Goal: Task Accomplishment & Management: Complete application form

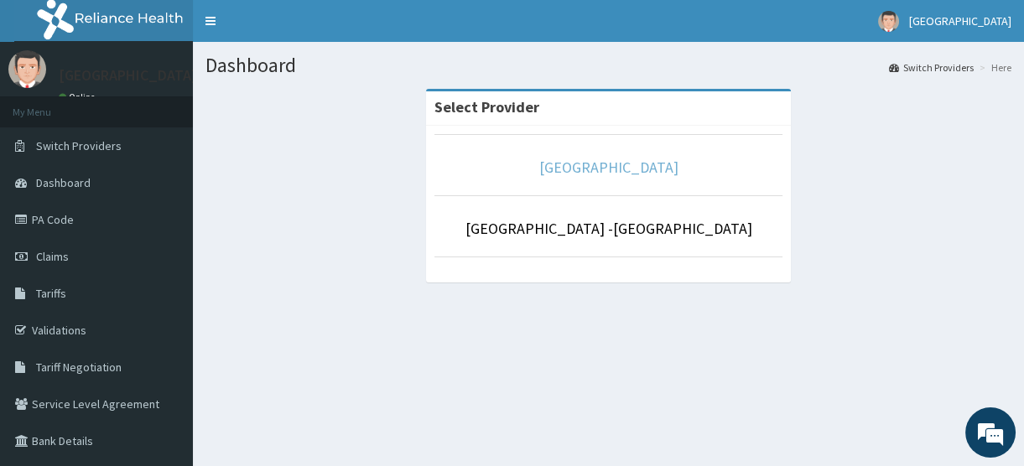
click at [568, 170] on link "[GEOGRAPHIC_DATA]" at bounding box center [608, 167] width 139 height 19
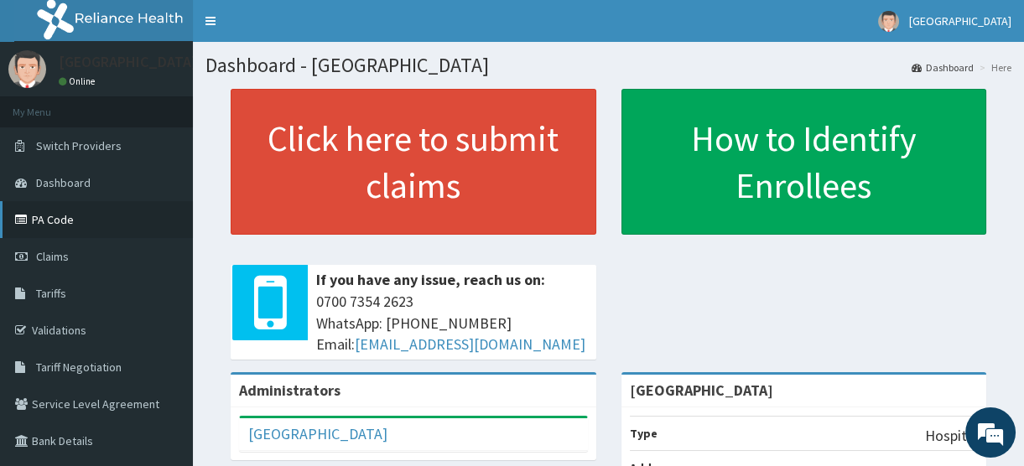
click at [45, 226] on link "PA Code" at bounding box center [96, 219] width 193 height 37
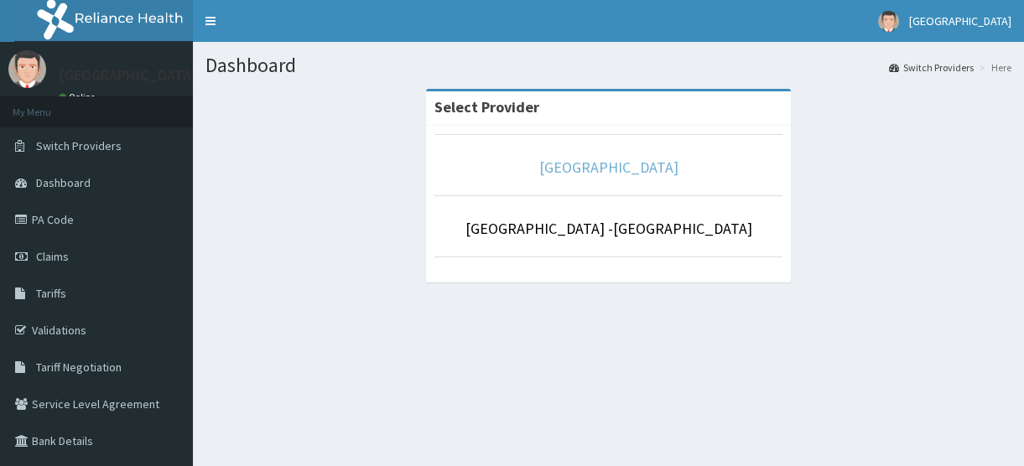
click at [584, 168] on link "[GEOGRAPHIC_DATA]" at bounding box center [608, 167] width 139 height 19
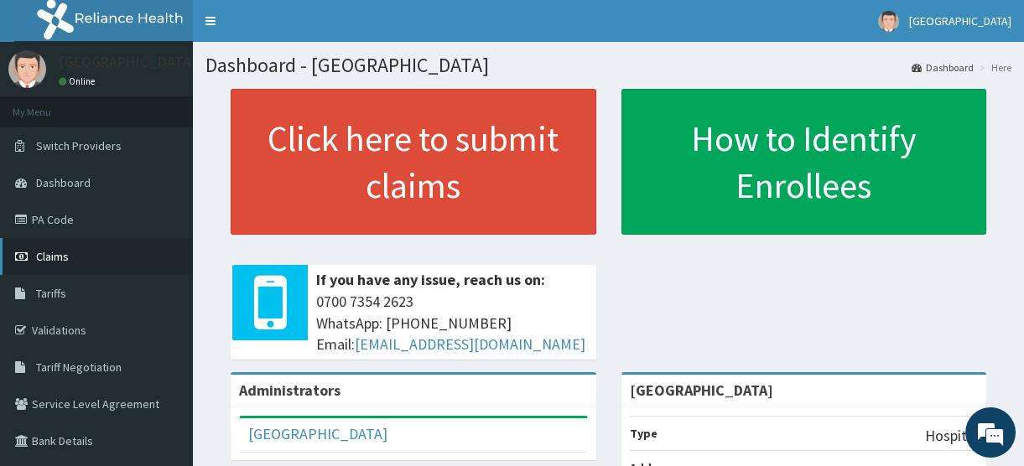
click at [39, 255] on span "Claims" at bounding box center [52, 256] width 33 height 15
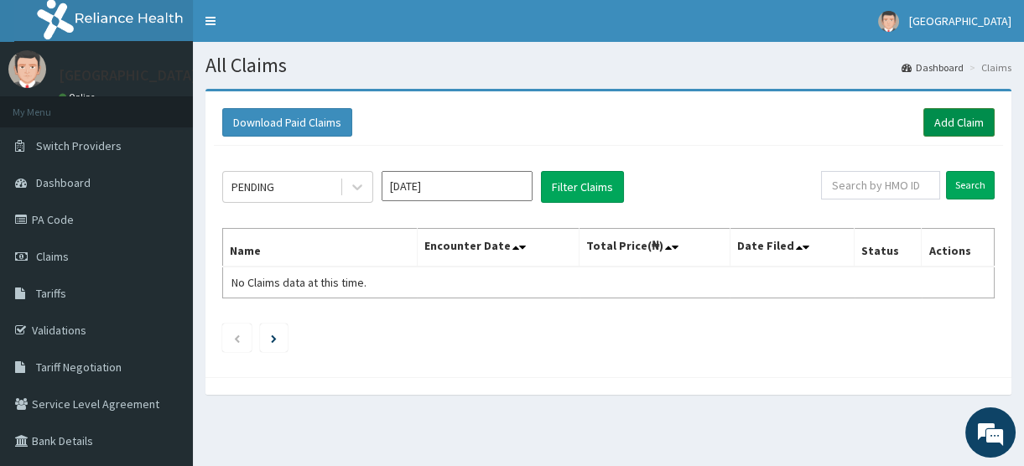
click at [947, 122] on link "Add Claim" at bounding box center [958, 122] width 71 height 29
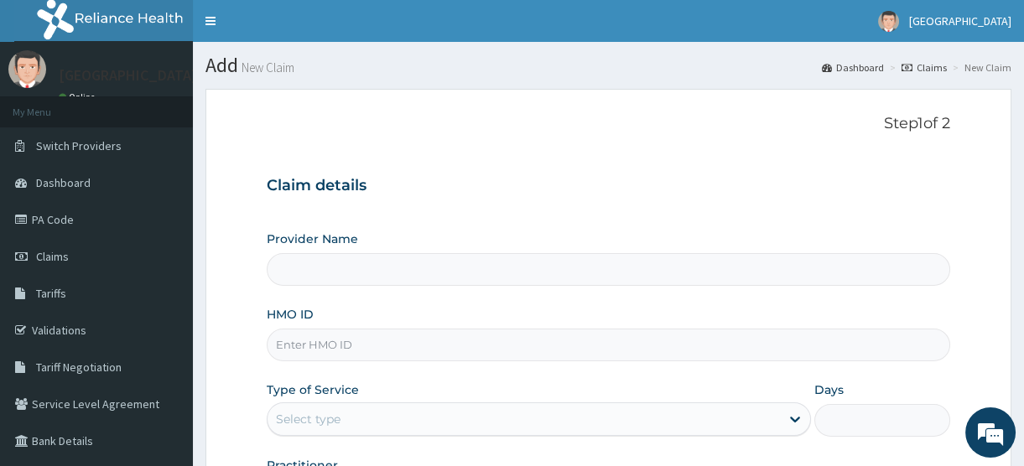
type input "[GEOGRAPHIC_DATA]"
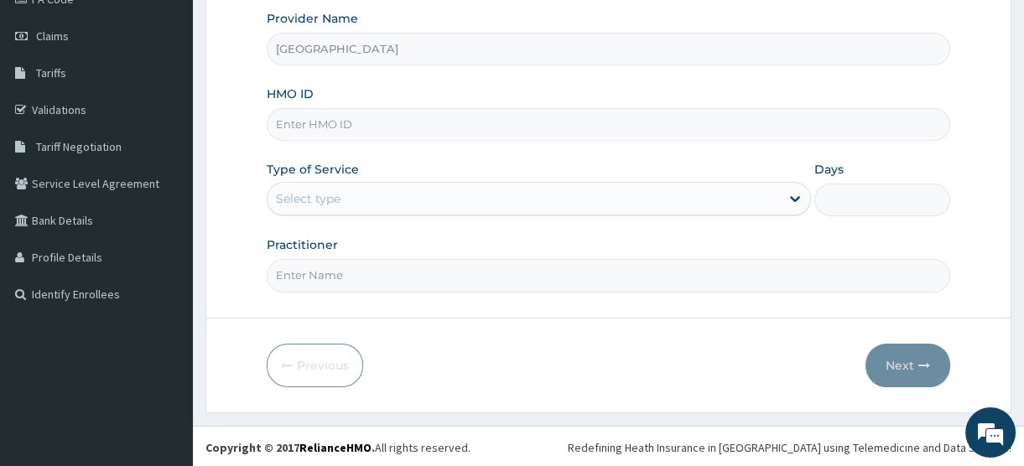
scroll to position [144, 0]
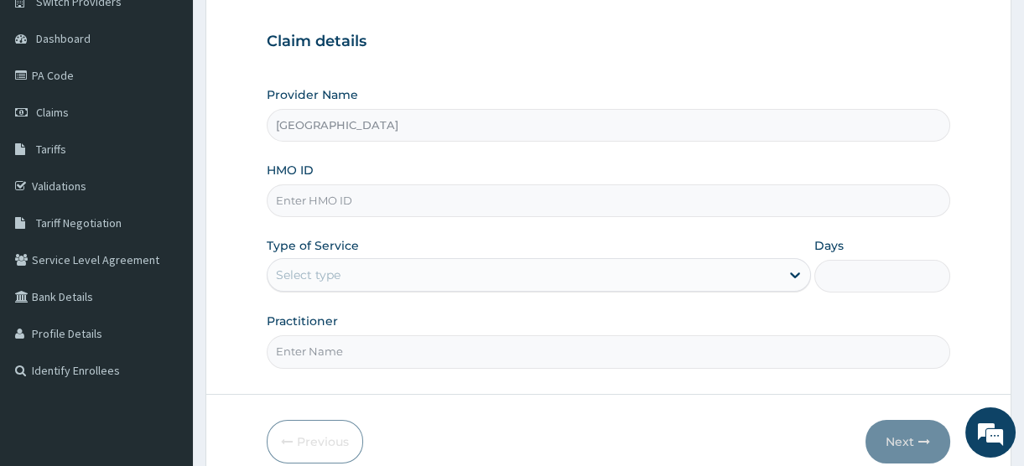
click at [329, 200] on input "HMO ID" at bounding box center [608, 200] width 683 height 33
paste input "XIA/10602/A"
type input "XIA/10602/A"
click at [352, 270] on div "Select type" at bounding box center [523, 275] width 512 height 27
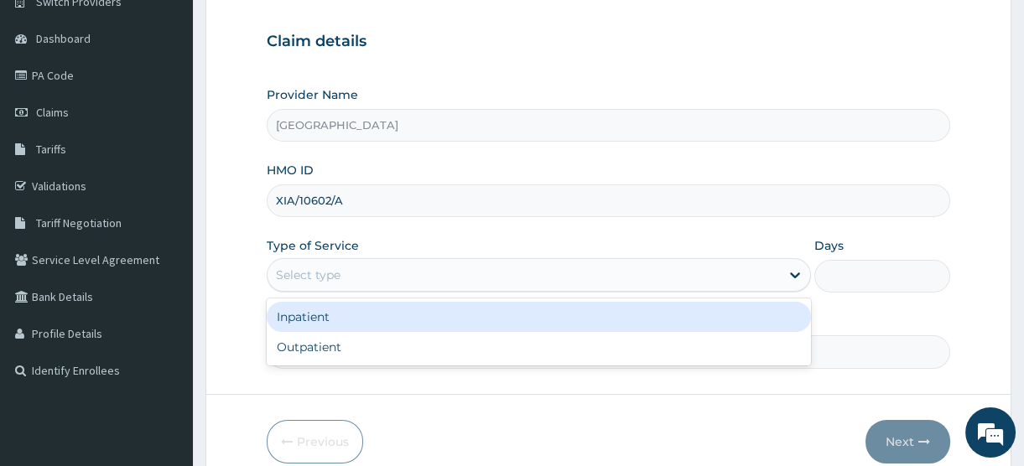
click at [345, 323] on div "Inpatient" at bounding box center [539, 317] width 544 height 30
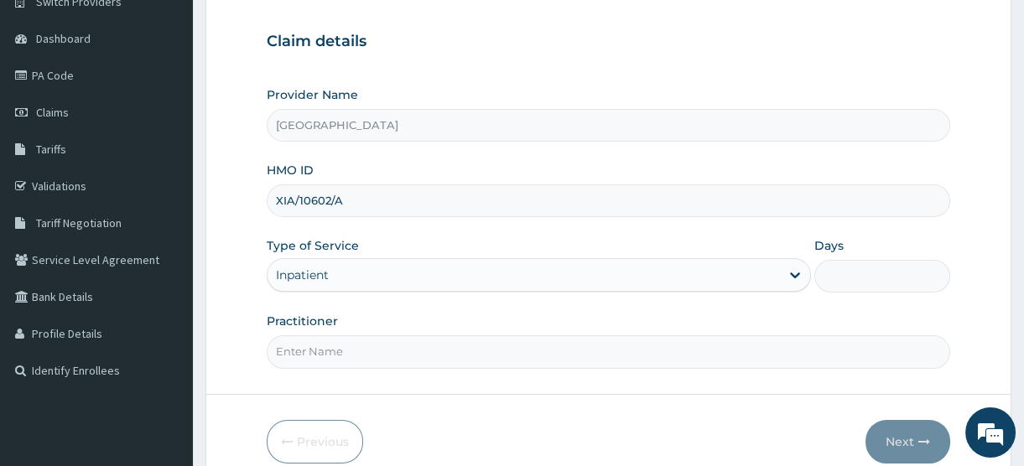
click at [343, 346] on input "Practitioner" at bounding box center [608, 351] width 683 height 33
type input "[PERSON_NAME]"
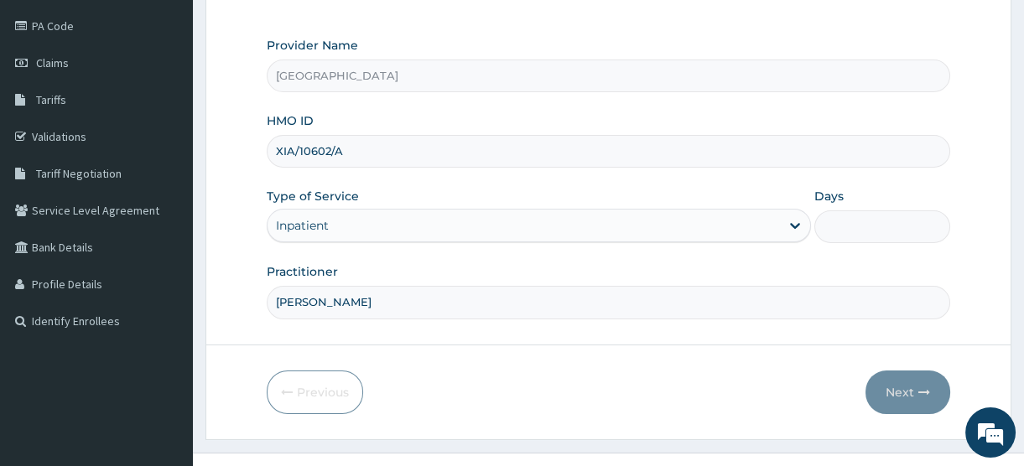
scroll to position [220, 0]
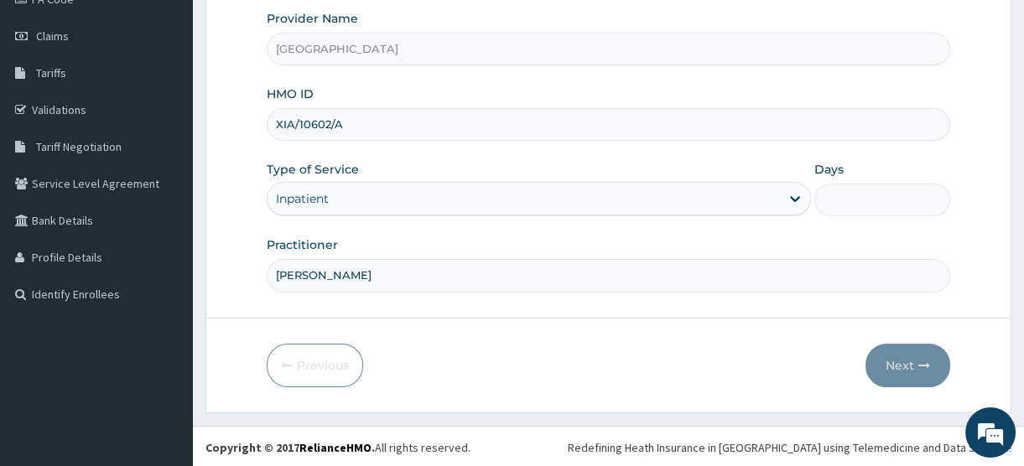
click at [860, 203] on input "Days" at bounding box center [882, 200] width 136 height 33
type input "2"
type input "4"
click at [460, 243] on div "Practitioner [PERSON_NAME]" at bounding box center [608, 263] width 683 height 55
click at [893, 364] on button "Next" at bounding box center [907, 366] width 85 height 44
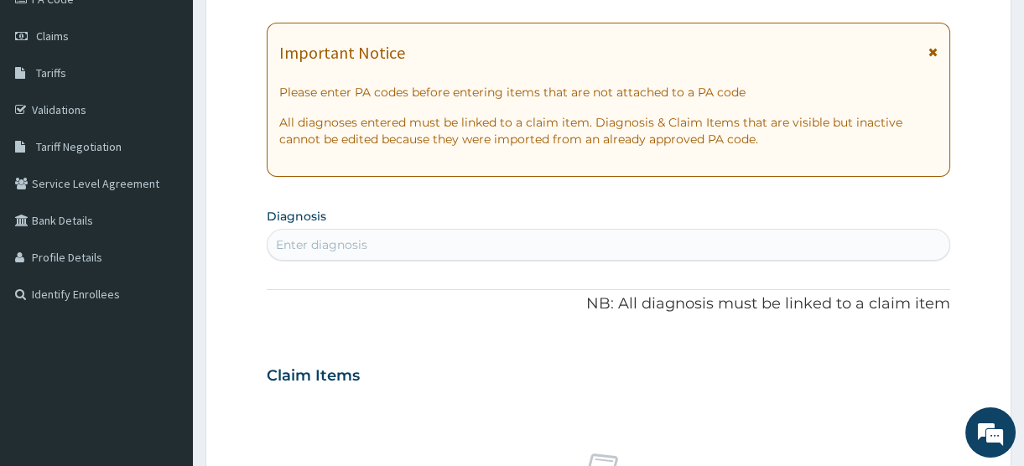
scroll to position [0, 0]
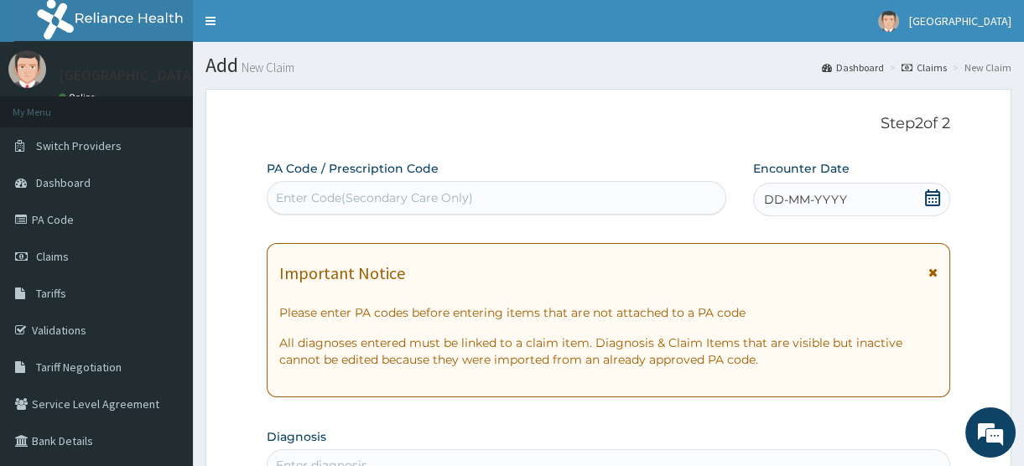
click at [329, 199] on div "Enter Code(Secondary Care Only)" at bounding box center [374, 197] width 197 height 17
click at [301, 193] on div "Enter Code(Secondary Care Only)" at bounding box center [374, 197] width 197 height 17
paste input "PA/7FDF00"
type input "PA/7FDF00"
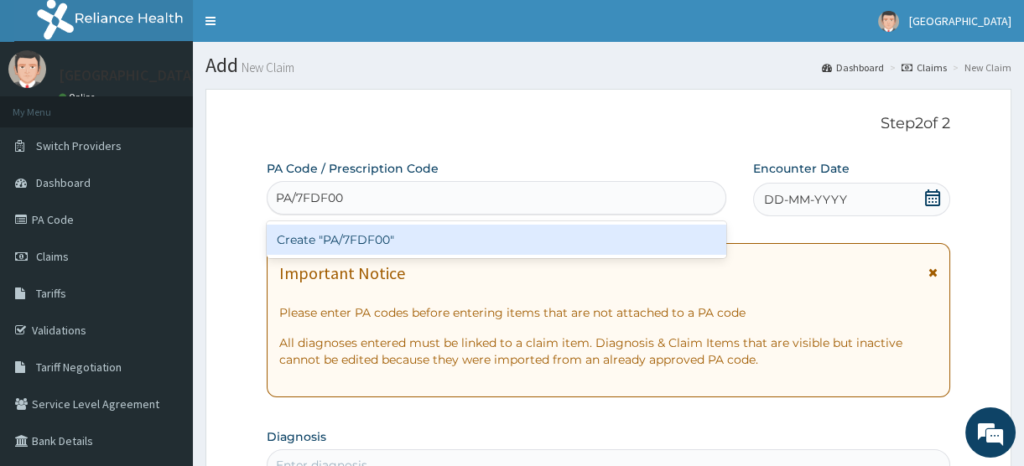
click at [340, 243] on div "Create "PA/7FDF00"" at bounding box center [496, 240] width 459 height 30
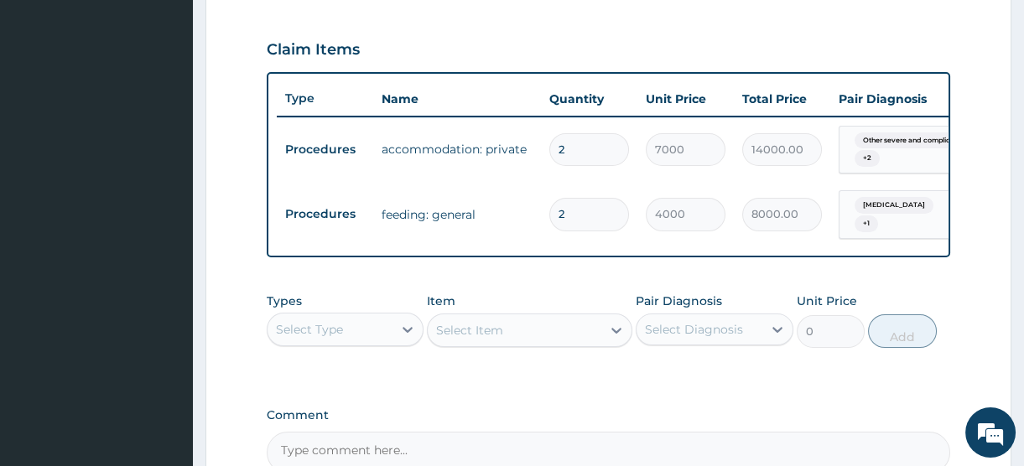
scroll to position [628, 0]
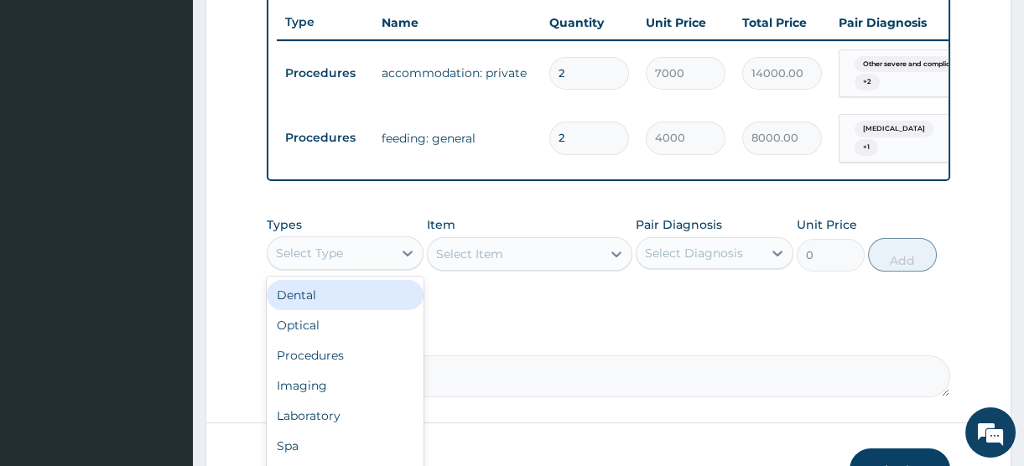
click at [355, 267] on div "Select Type" at bounding box center [329, 253] width 125 height 27
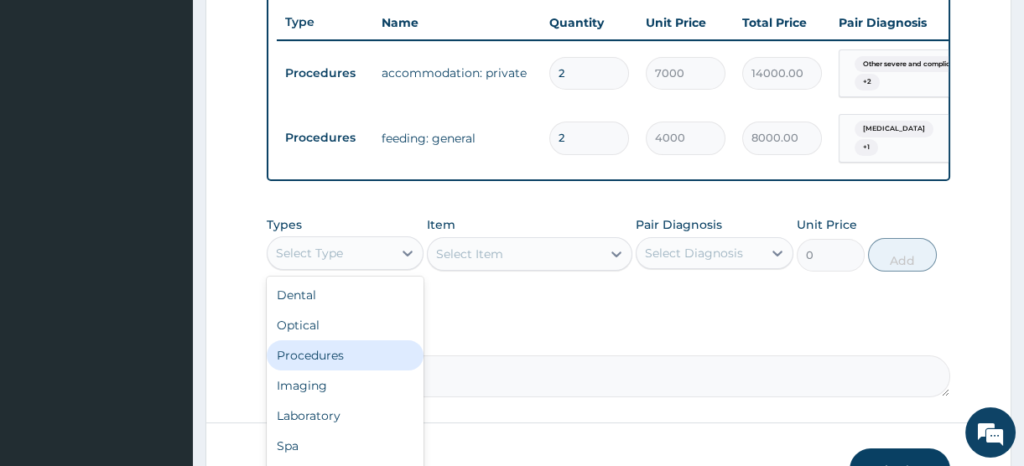
click at [340, 371] on div "Procedures" at bounding box center [345, 355] width 157 height 30
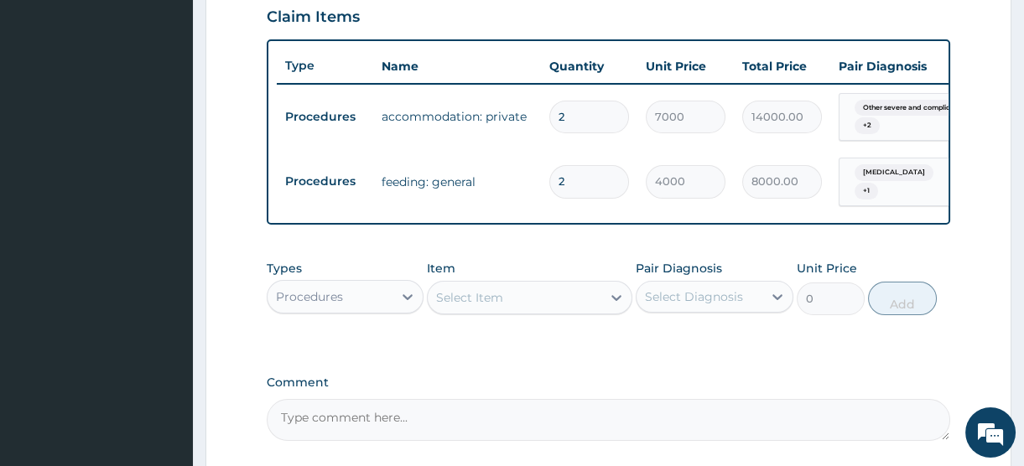
scroll to position [686, 0]
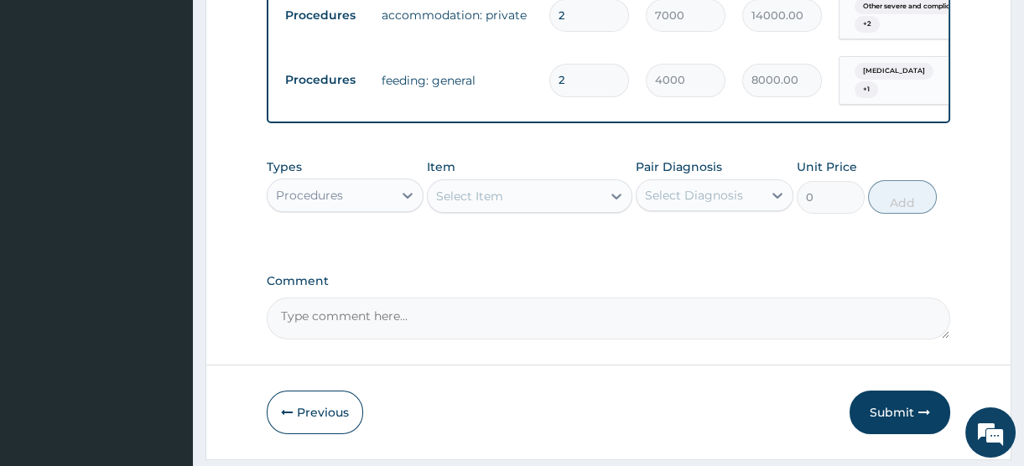
click at [359, 209] on div "Procedures" at bounding box center [329, 195] width 125 height 27
